Goal: Task Accomplishment & Management: Use online tool/utility

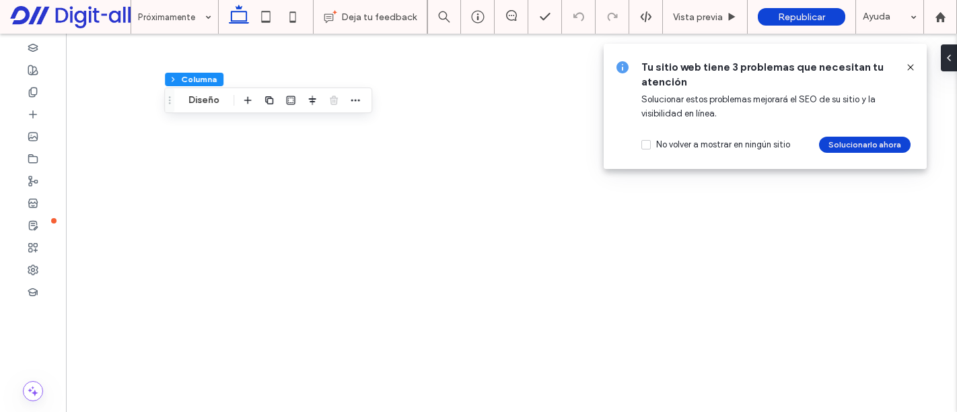
click at [798, 13] on span "Republicar" at bounding box center [801, 16] width 47 height 11
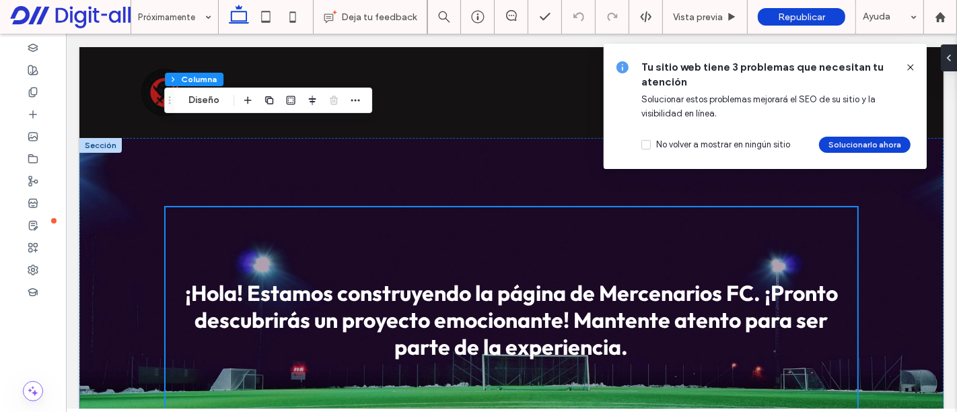
scroll to position [98, 0]
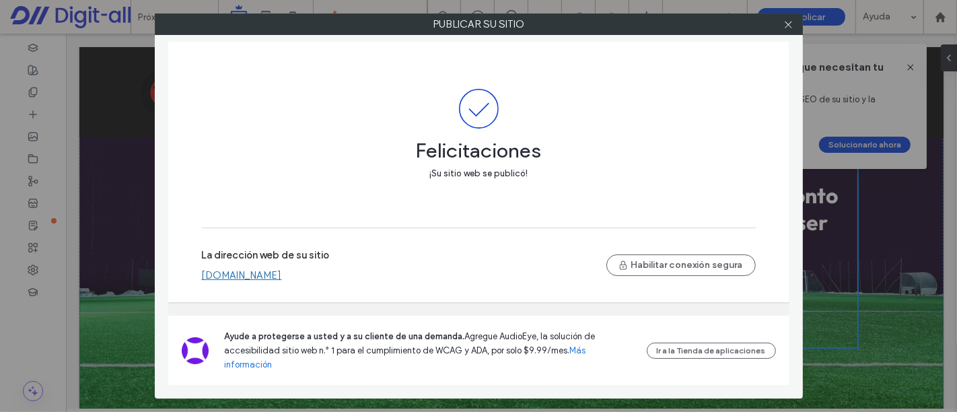
click at [282, 276] on link "[DOMAIN_NAME]" at bounding box center [242, 275] width 80 height 12
click at [788, 26] on icon at bounding box center [788, 25] width 10 height 10
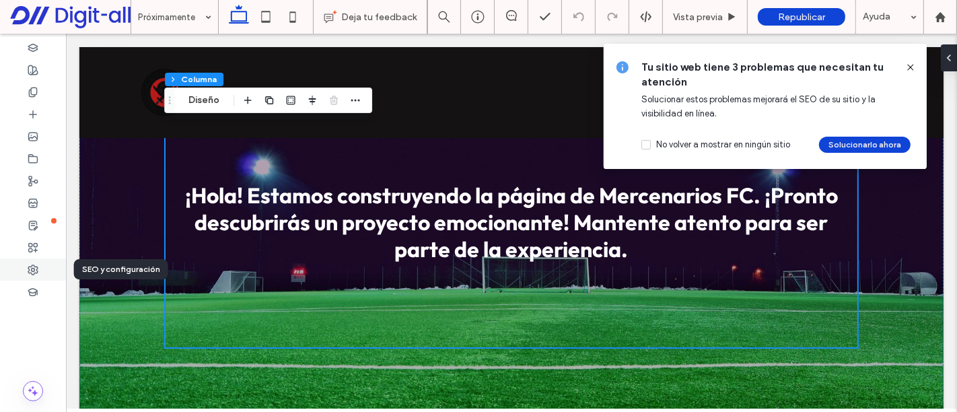
click at [42, 266] on div at bounding box center [33, 269] width 66 height 22
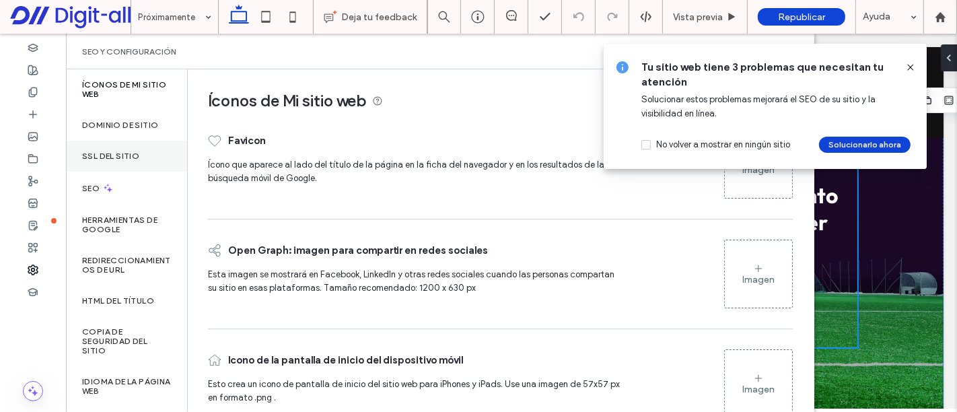
click at [140, 157] on div "SSL del sitio" at bounding box center [126, 156] width 121 height 31
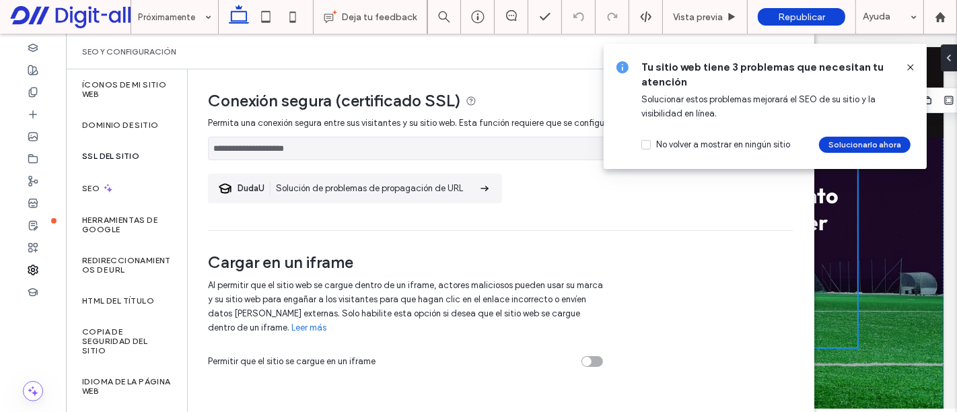
click at [909, 66] on use at bounding box center [910, 67] width 6 height 6
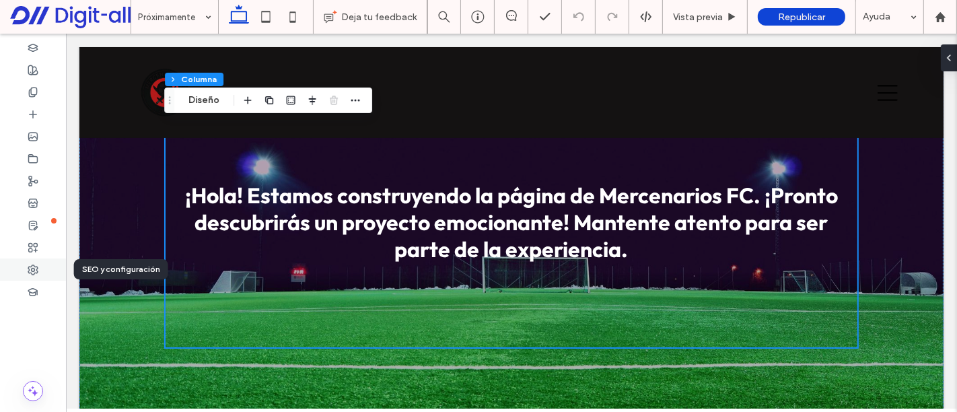
click at [42, 265] on div at bounding box center [33, 269] width 66 height 22
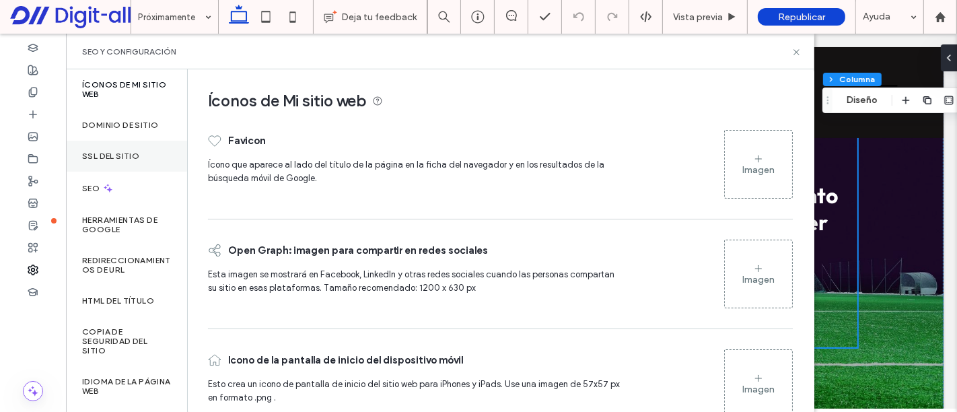
click at [112, 157] on label "SSL del sitio" at bounding box center [110, 155] width 57 height 9
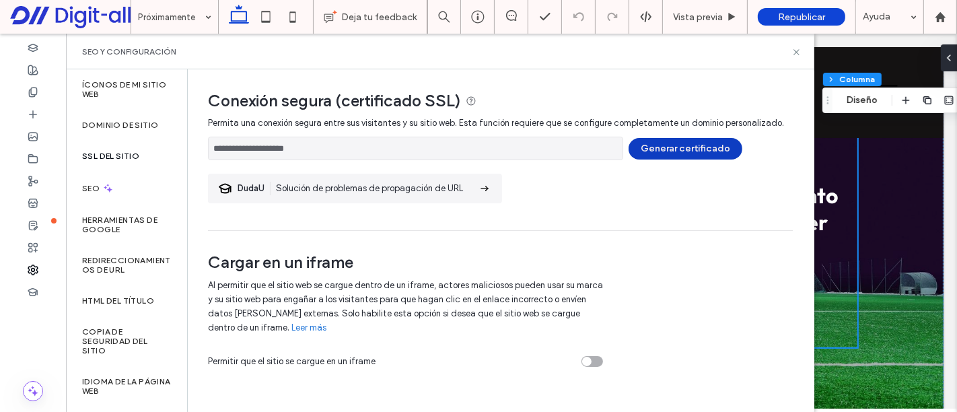
click at [691, 146] on button "Generar certificado" at bounding box center [685, 149] width 114 height 22
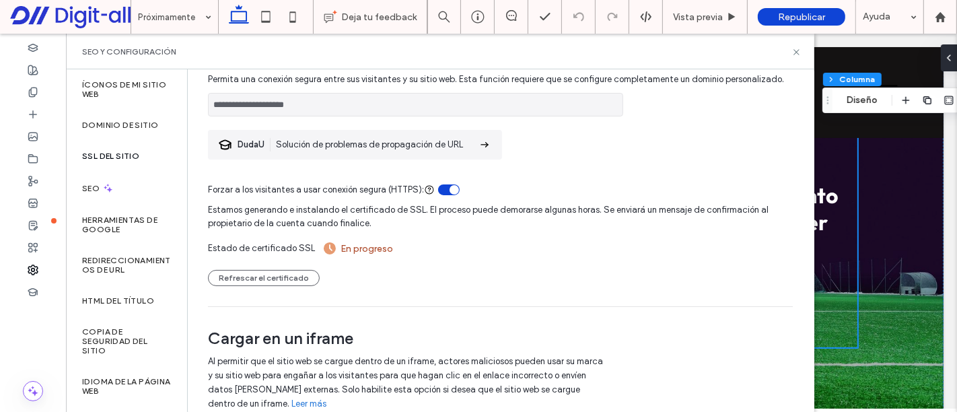
scroll to position [0, 0]
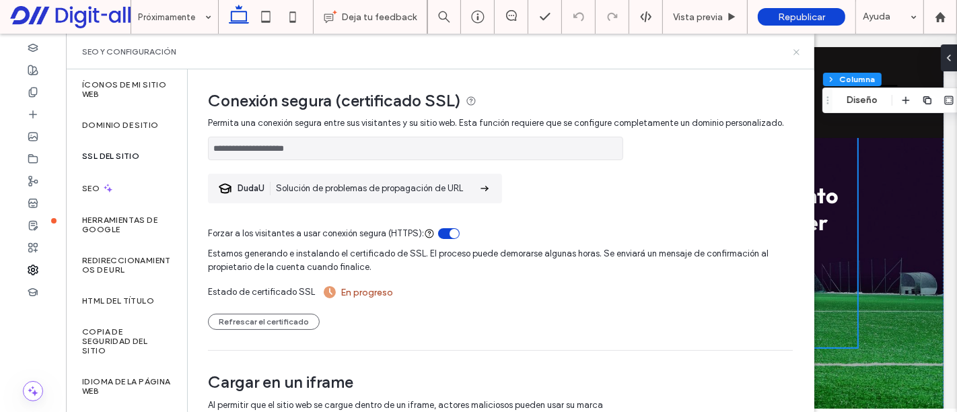
click at [796, 47] on icon at bounding box center [796, 52] width 10 height 10
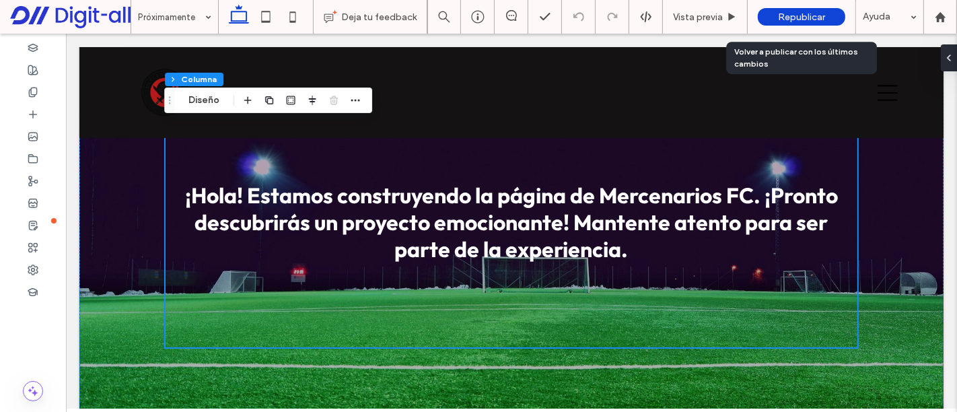
click at [815, 16] on span "Republicar" at bounding box center [801, 16] width 47 height 11
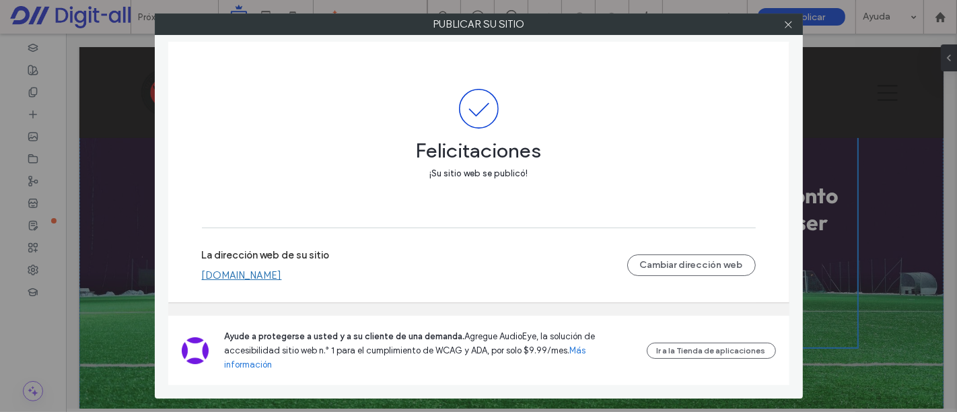
click at [282, 280] on link "[DOMAIN_NAME]" at bounding box center [242, 275] width 80 height 12
click at [792, 24] on icon at bounding box center [788, 25] width 10 height 10
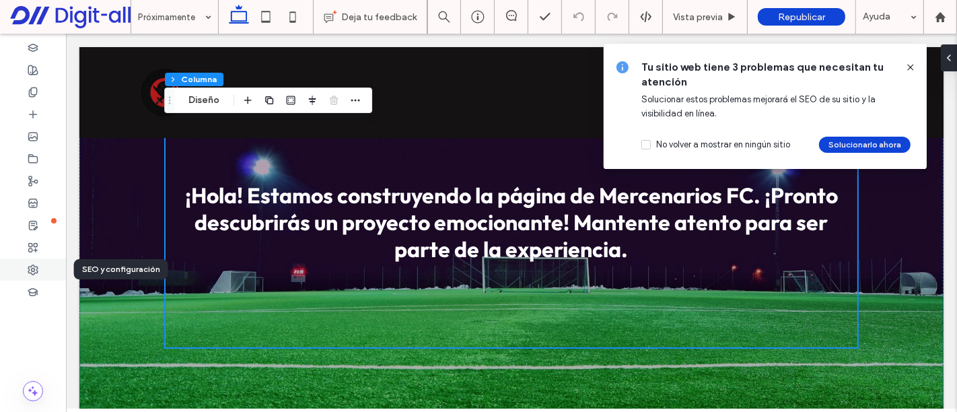
click at [35, 266] on use at bounding box center [32, 269] width 9 height 9
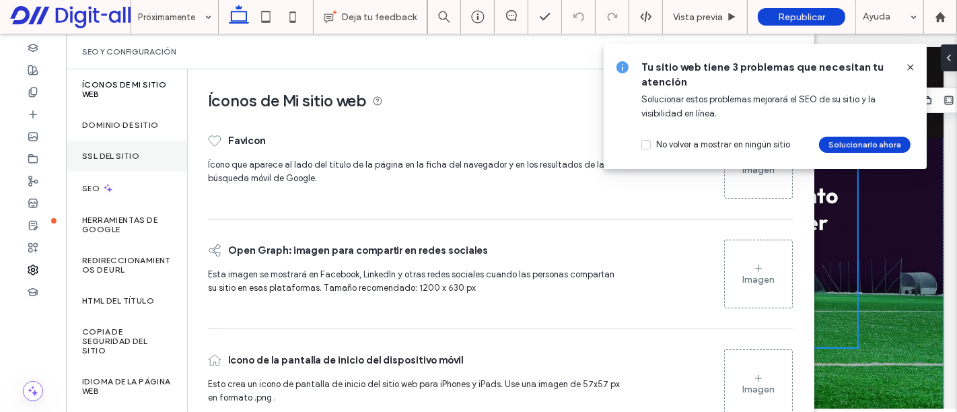
click at [142, 157] on div "SSL del sitio" at bounding box center [126, 156] width 121 height 31
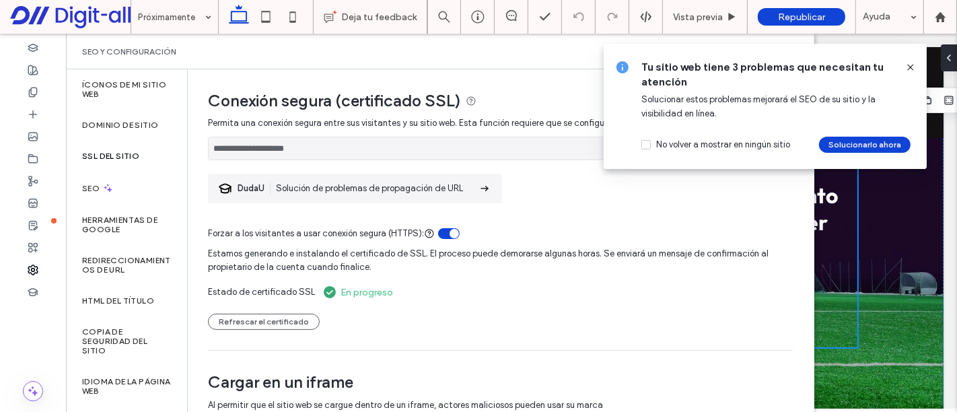
click at [909, 64] on icon at bounding box center [910, 67] width 11 height 11
